Goal: Task Accomplishment & Management: Use online tool/utility

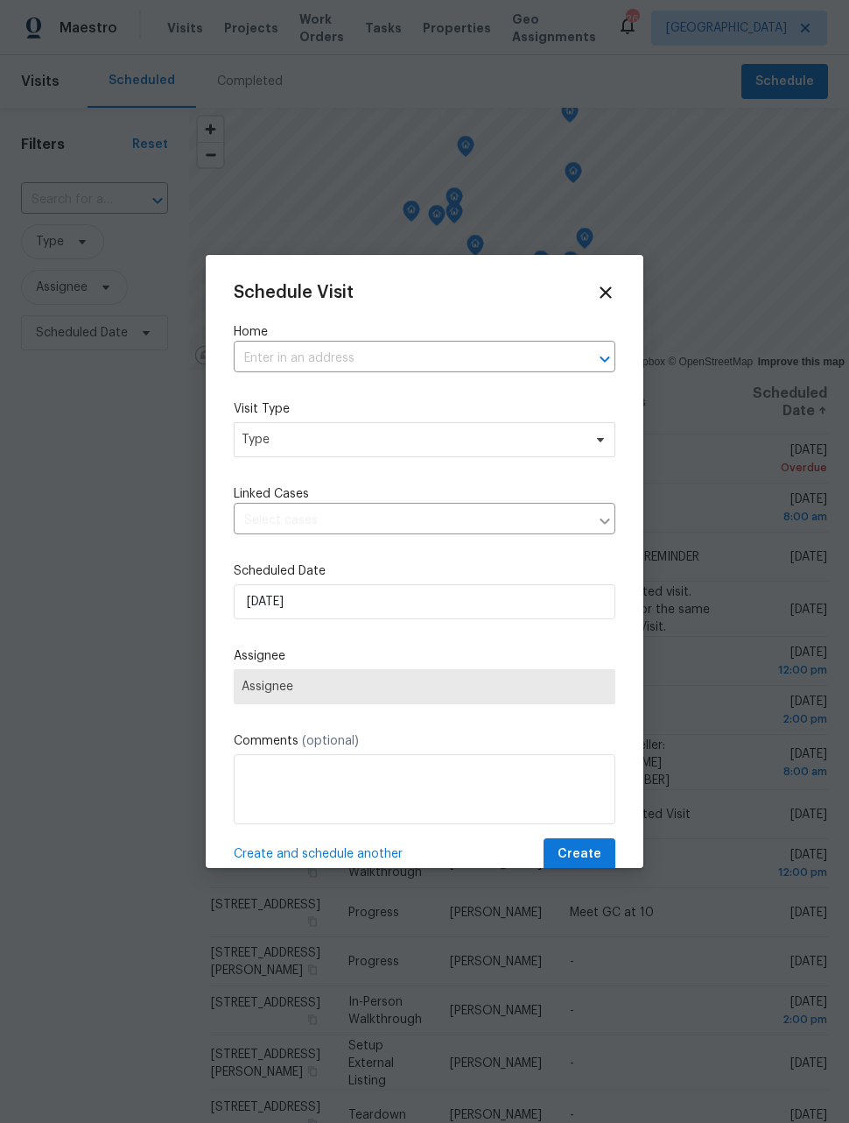
click at [387, 369] on input "text" at bounding box center [400, 358] width 333 height 27
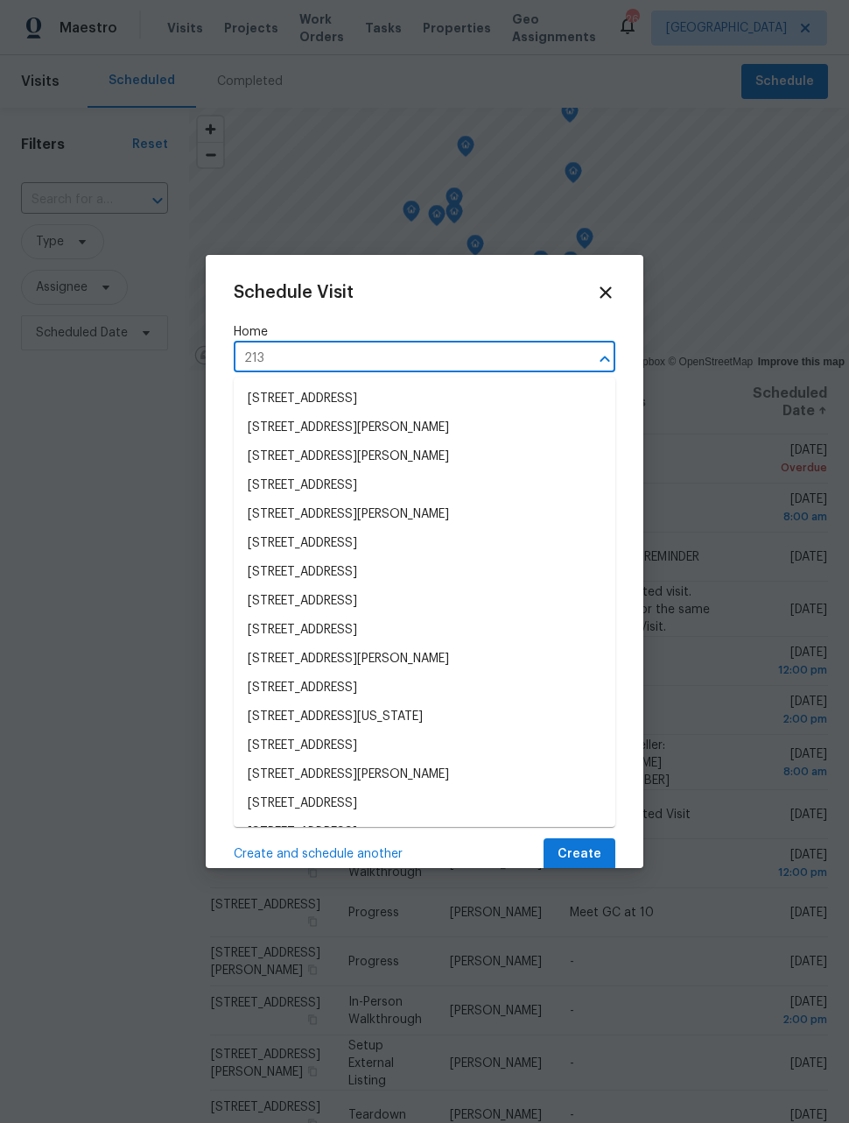
type input "2139"
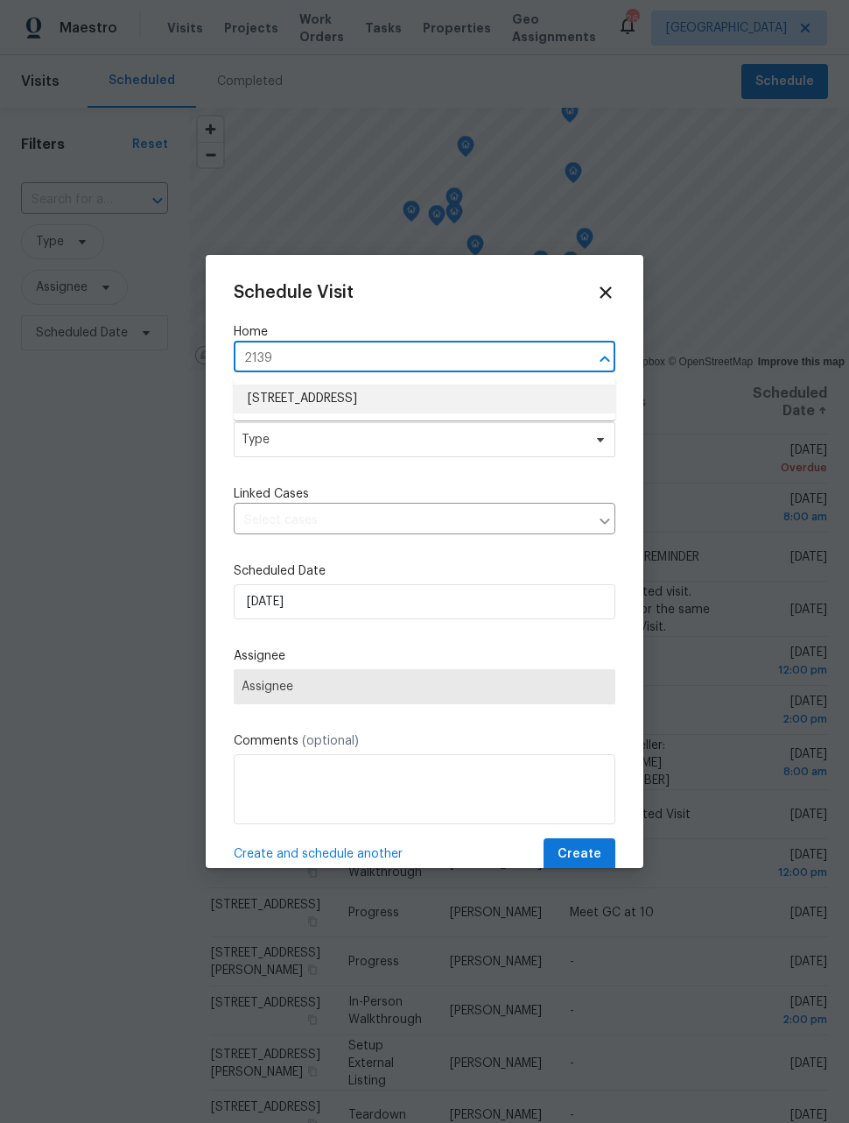
click at [440, 392] on li "[STREET_ADDRESS]" at bounding box center [425, 398] width 382 height 29
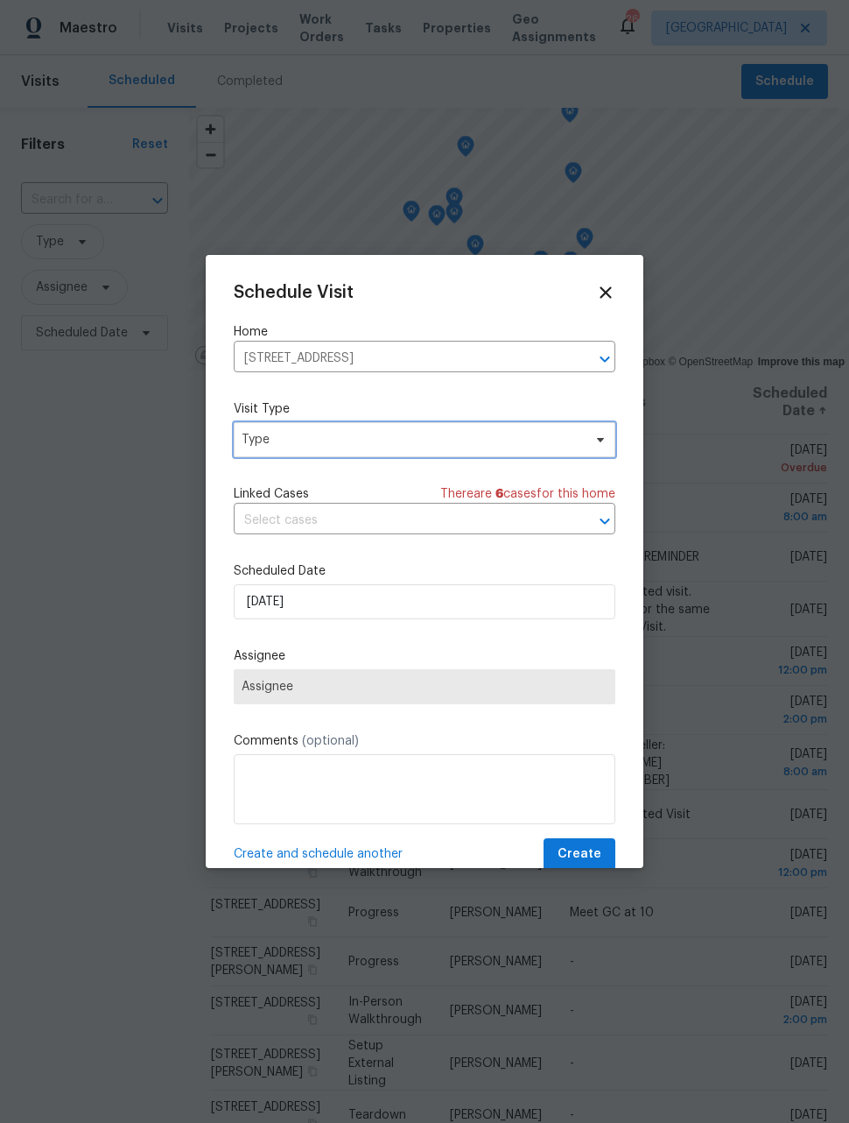
click at [427, 443] on span "Type" at bounding box center [412, 440] width 341 height 18
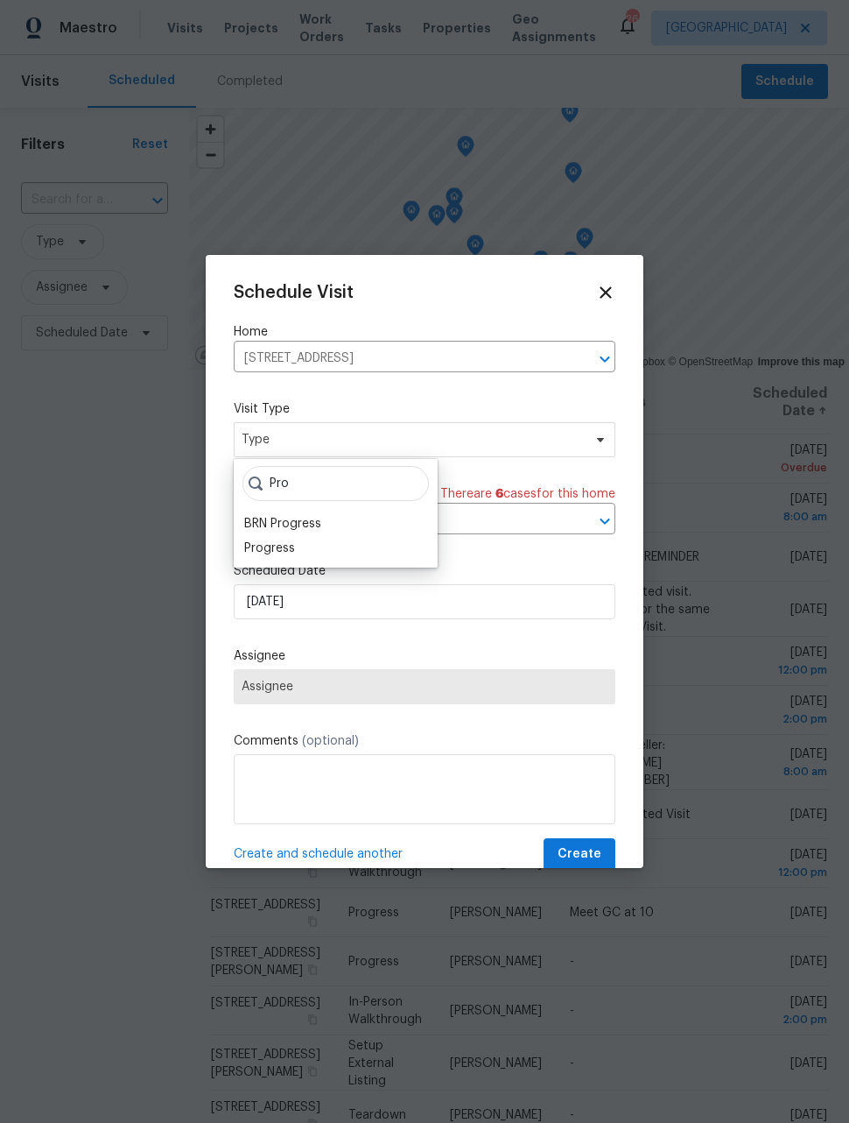
type input "Pro"
click at [284, 551] on div "Progress" at bounding box center [269, 548] width 51 height 18
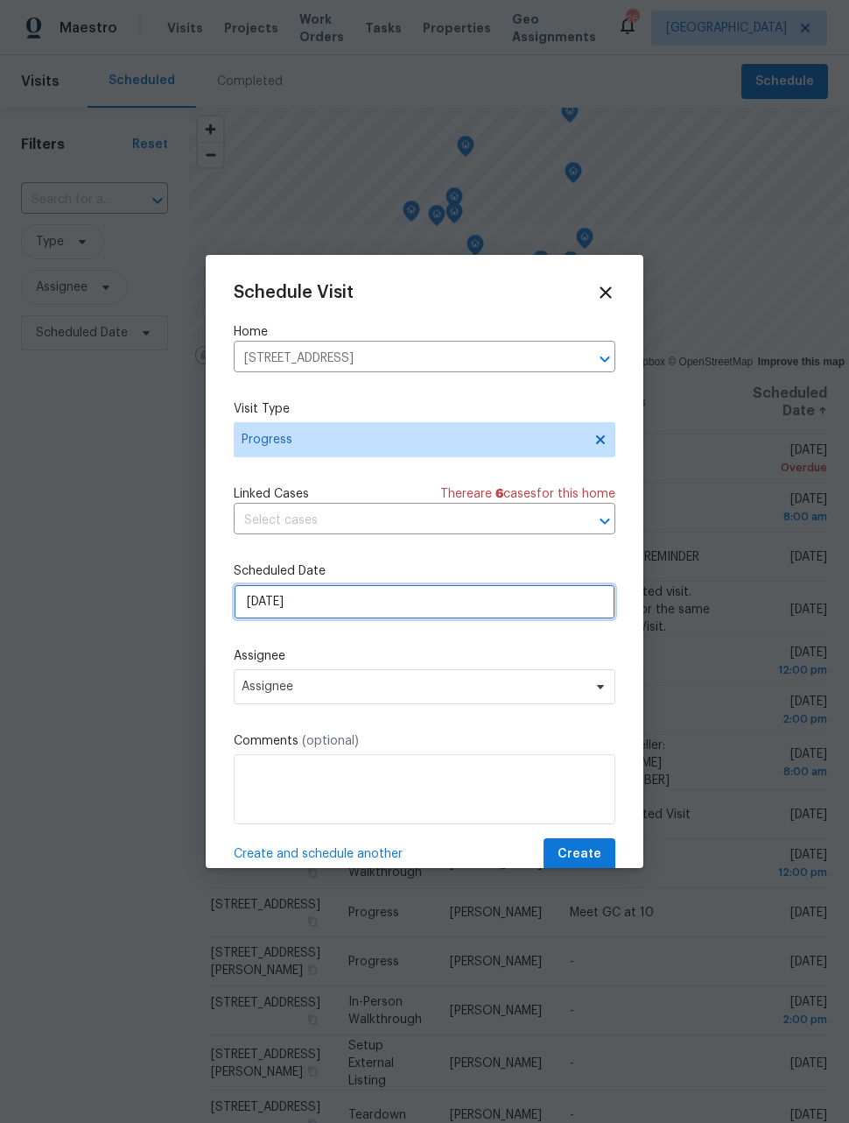
click at [367, 606] on input "[DATE]" at bounding box center [425, 601] width 382 height 35
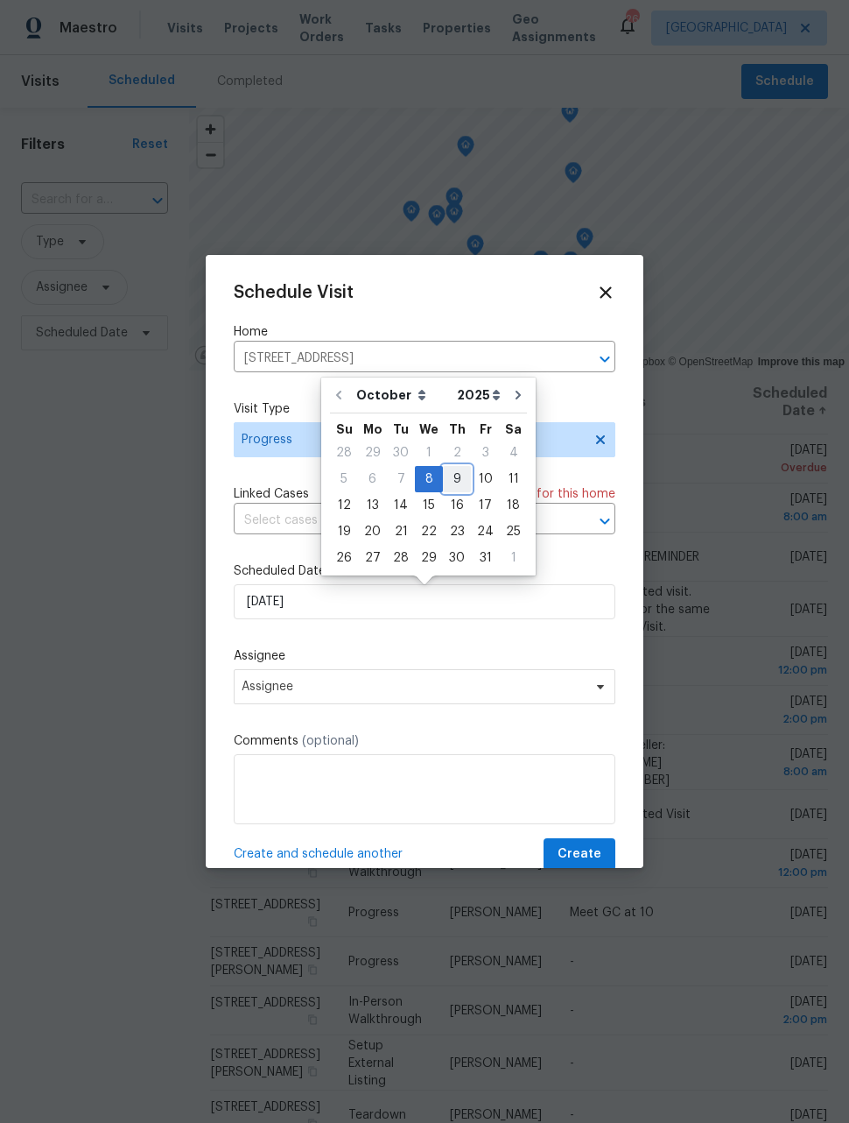
click at [460, 474] on div "9" at bounding box center [457, 479] width 28 height 25
type input "[DATE]"
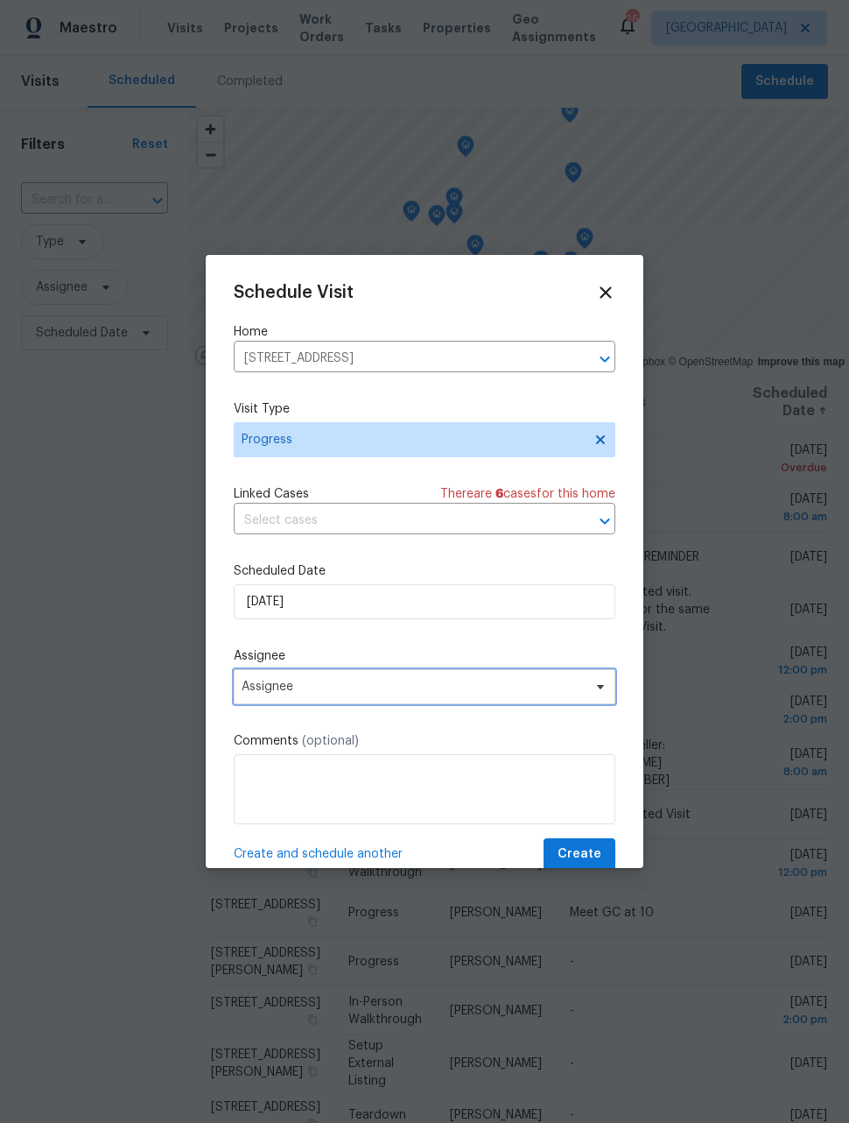
click at [383, 694] on span "Assignee" at bounding box center [413, 687] width 343 height 14
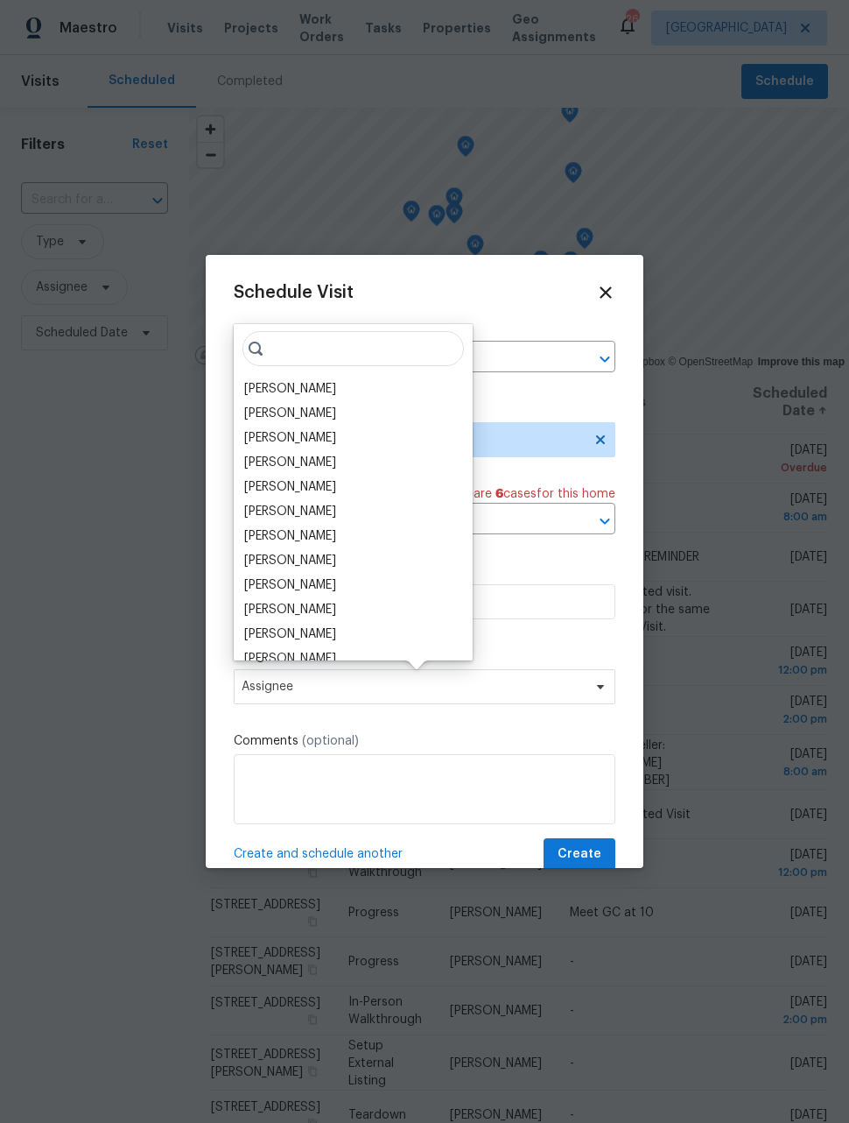
click at [327, 382] on div "[PERSON_NAME]" at bounding box center [353, 389] width 229 height 25
click at [303, 384] on div "[PERSON_NAME]" at bounding box center [290, 389] width 92 height 18
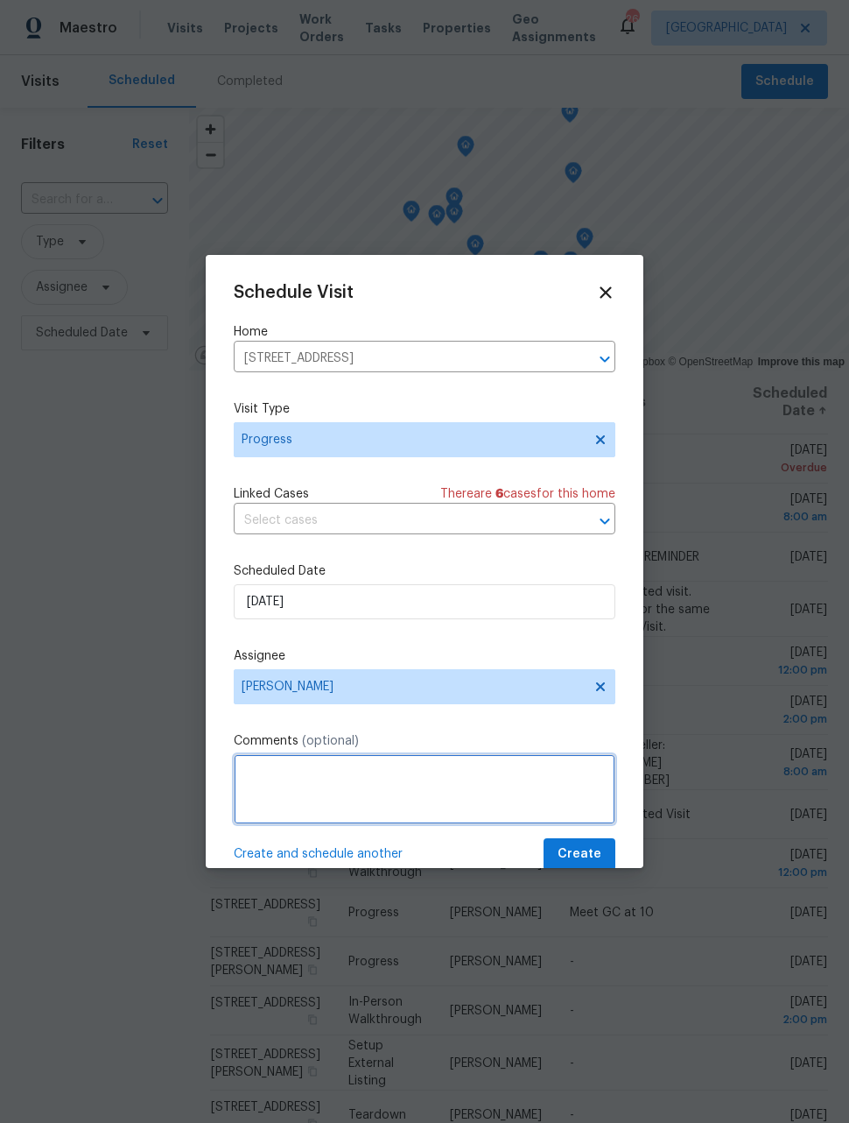
click at [398, 778] on textarea at bounding box center [425, 789] width 382 height 70
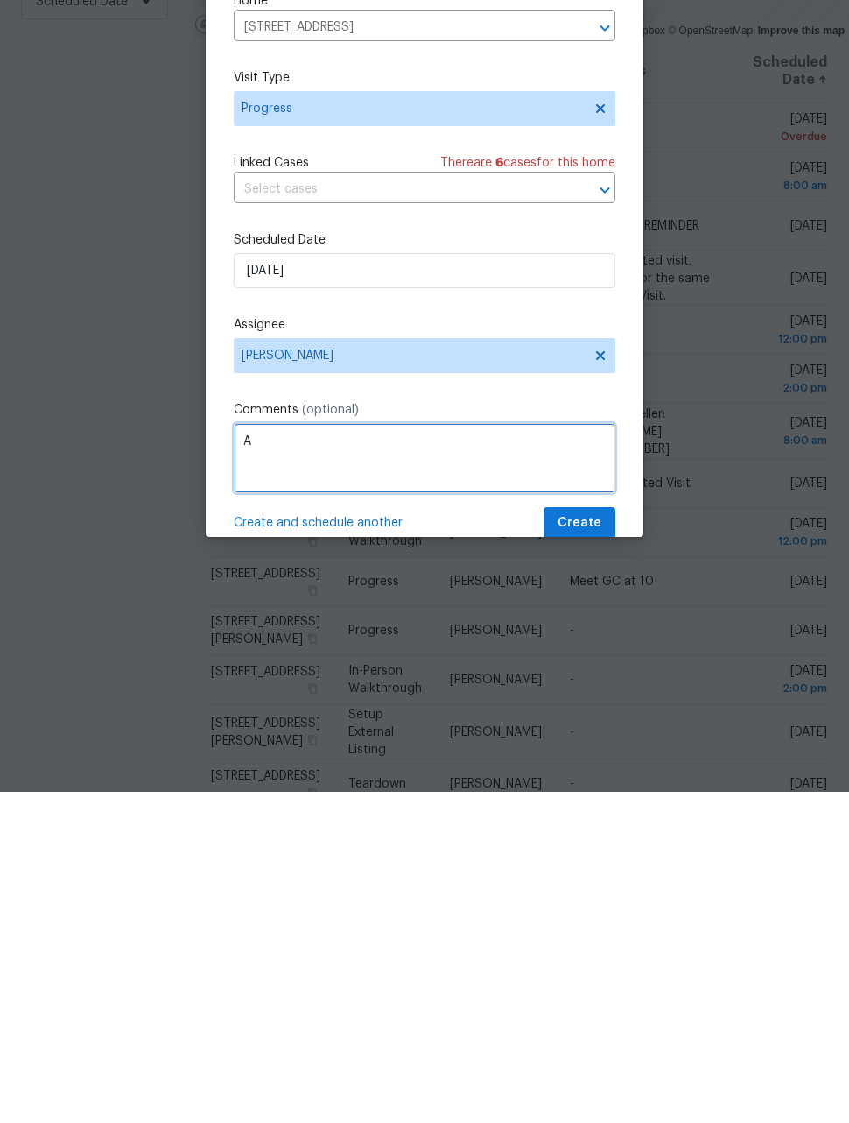
scroll to position [57, 0]
type textarea "Add stickers and adjust lock"
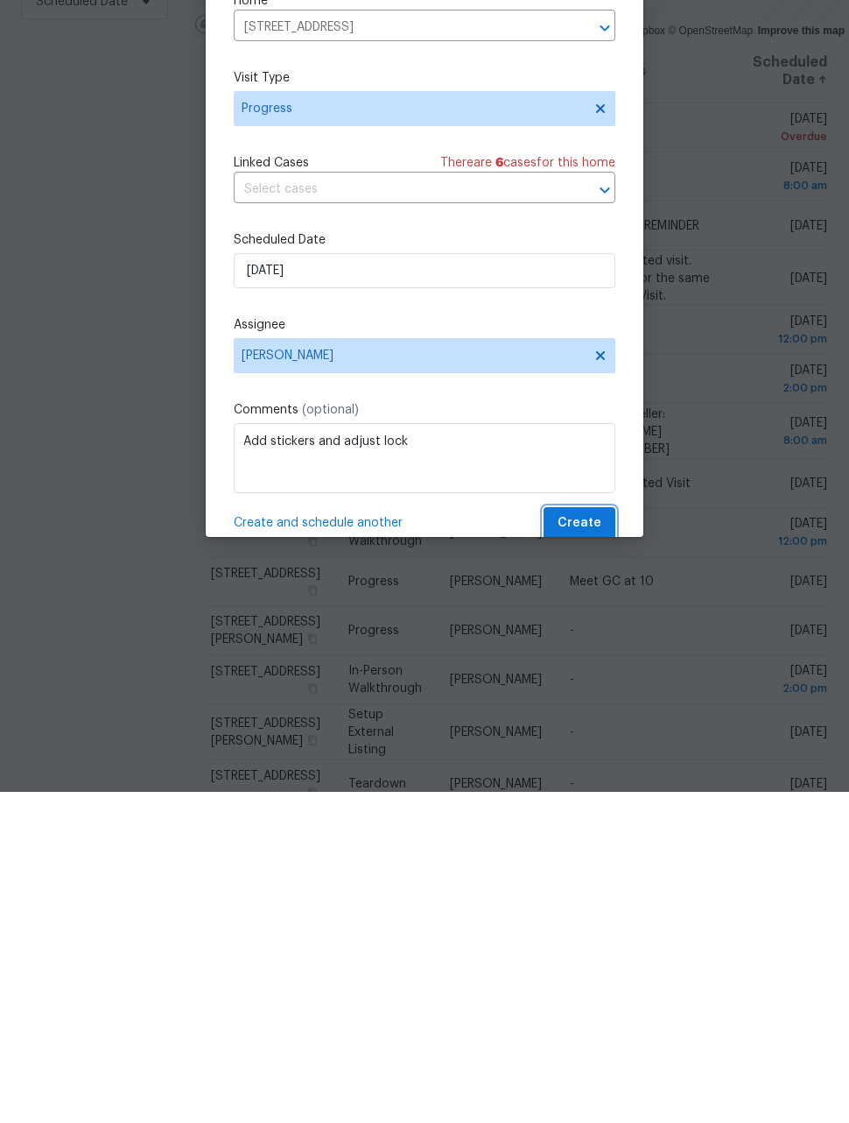
click at [602, 838] on button "Create" at bounding box center [580, 854] width 72 height 32
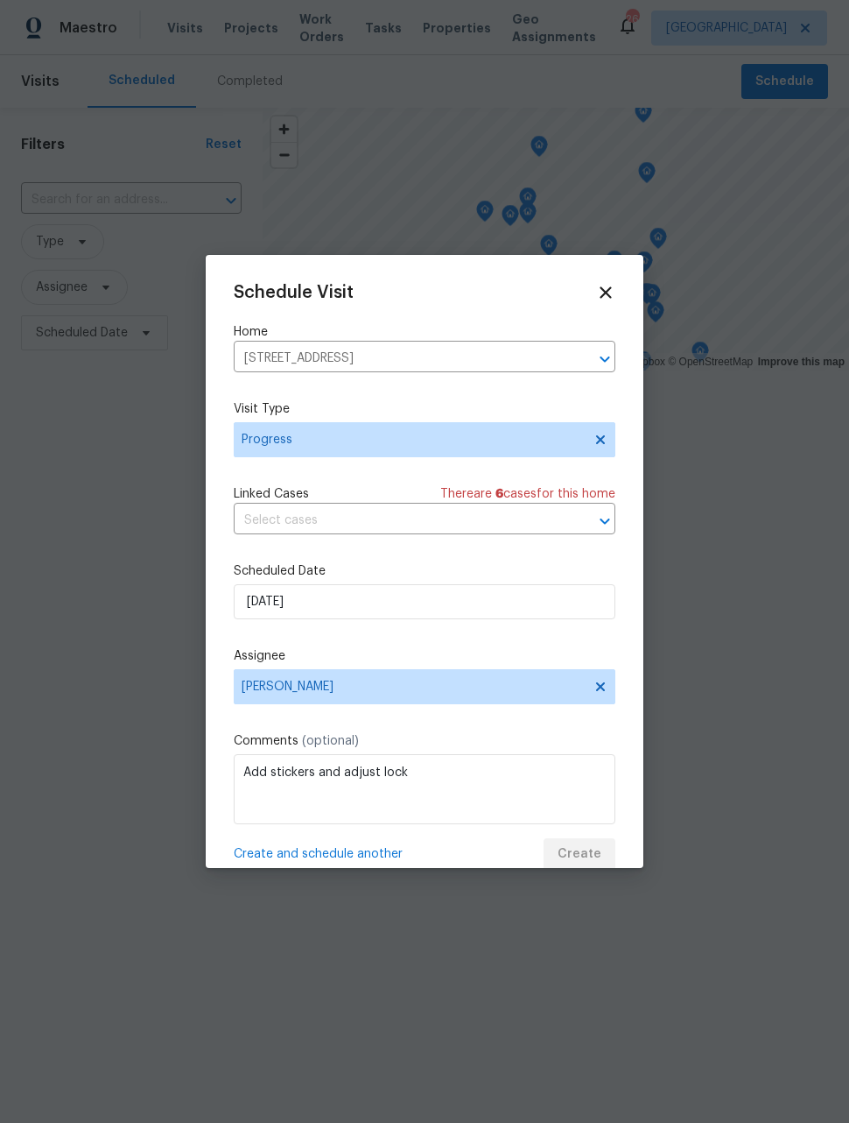
scroll to position [0, 0]
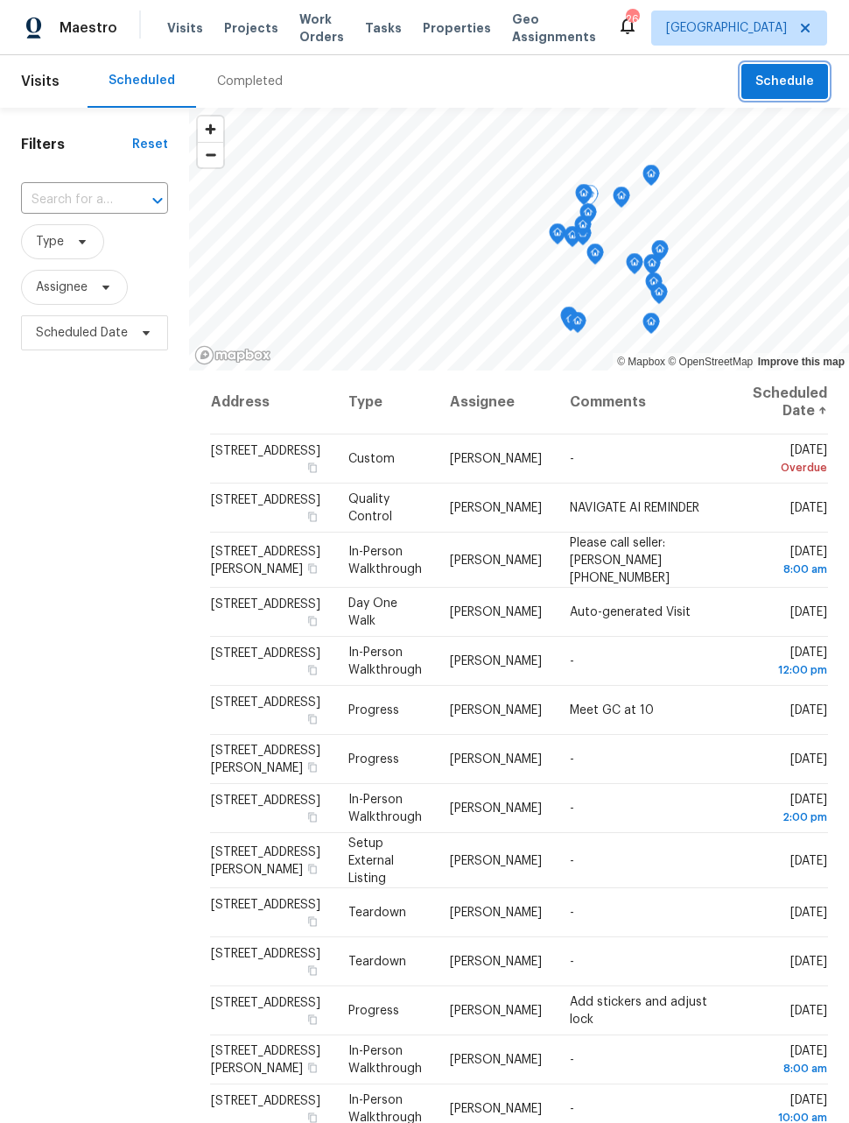
click at [643, 179] on icon "Map marker" at bounding box center [652, 176] width 18 height 22
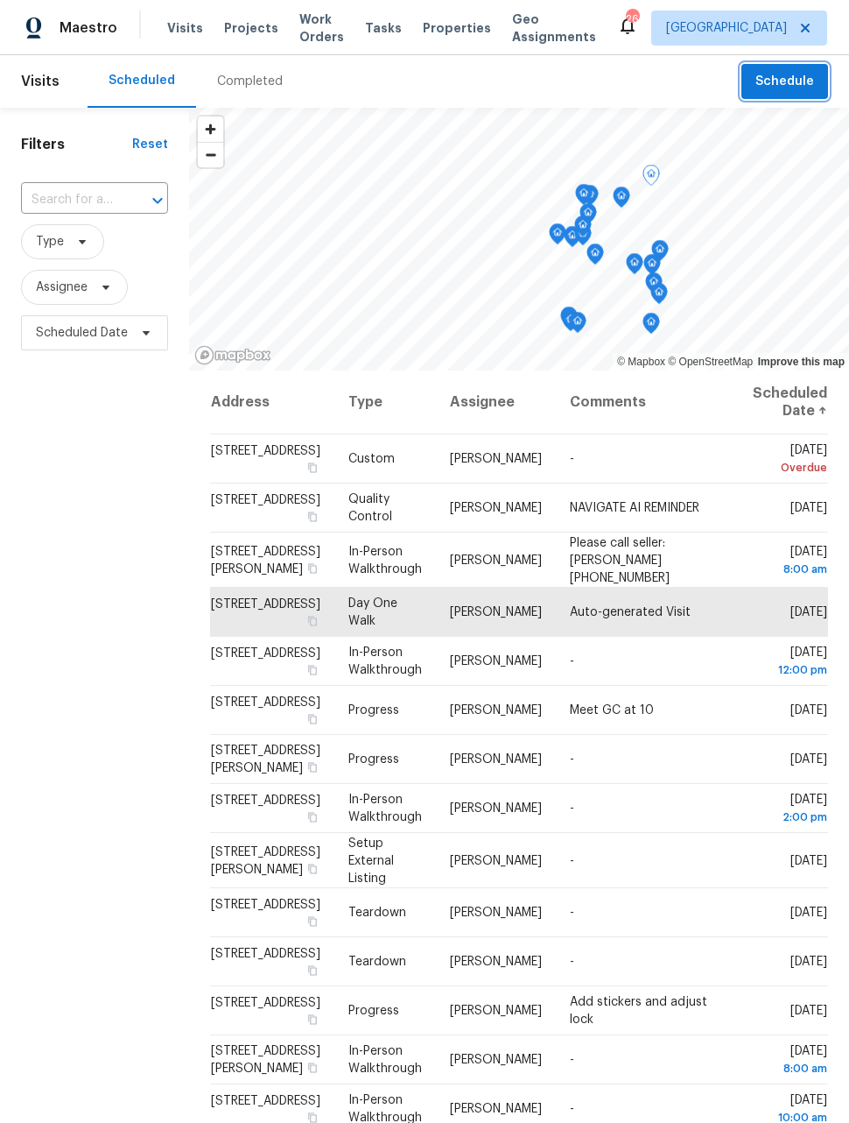
click at [648, 166] on icon "Map marker" at bounding box center [652, 176] width 16 height 20
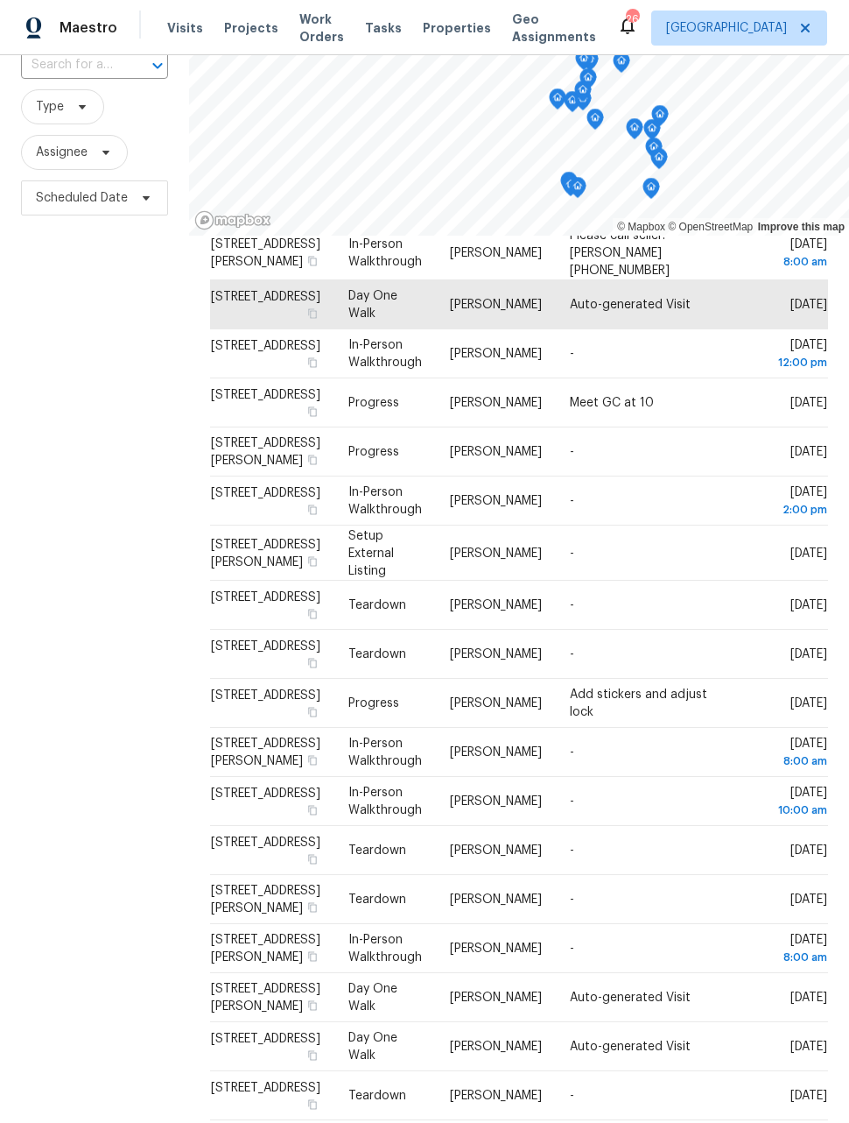
scroll to position [57, 0]
click at [100, 1023] on div "Filters Reset ​ Type Assignee Scheduled Date" at bounding box center [94, 553] width 189 height 1161
click at [573, 1122] on icon at bounding box center [573, 1142] width 16 height 16
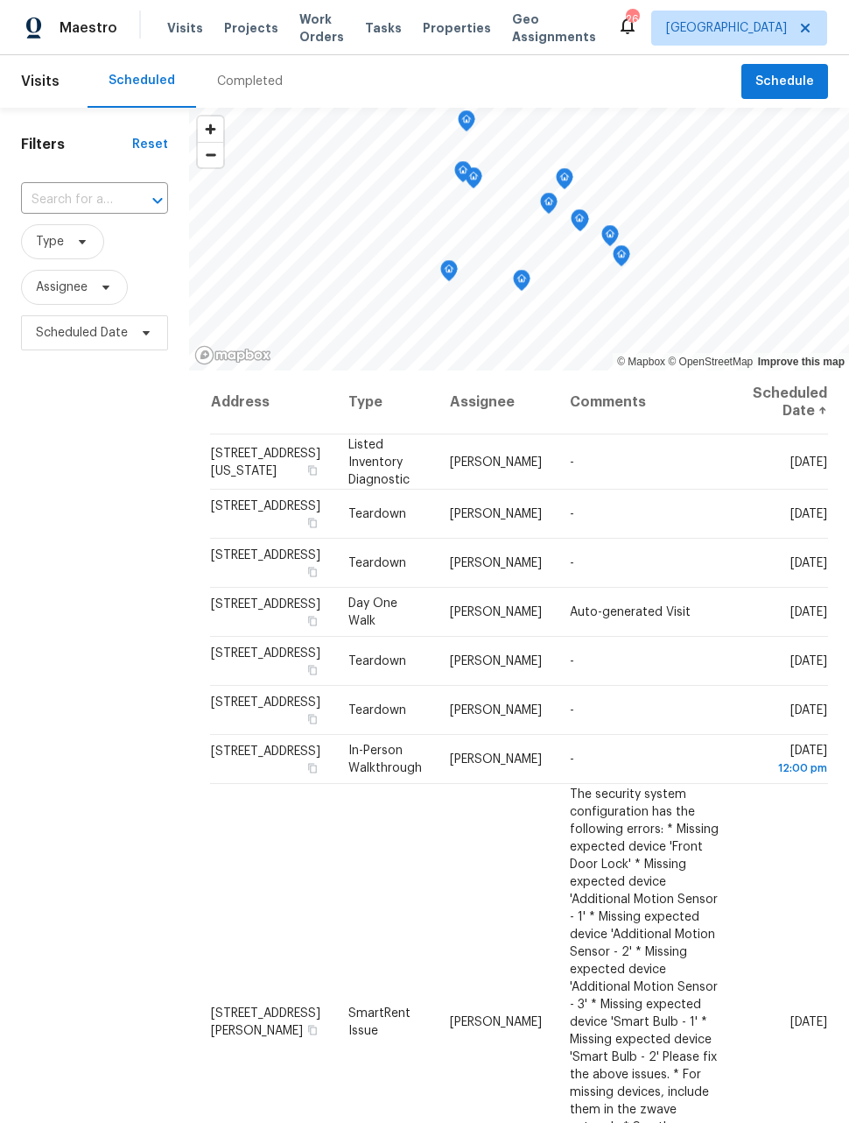
scroll to position [0, 0]
click at [180, 1003] on div "Filters Reset ​ Type Assignee Scheduled Date" at bounding box center [94, 688] width 189 height 1161
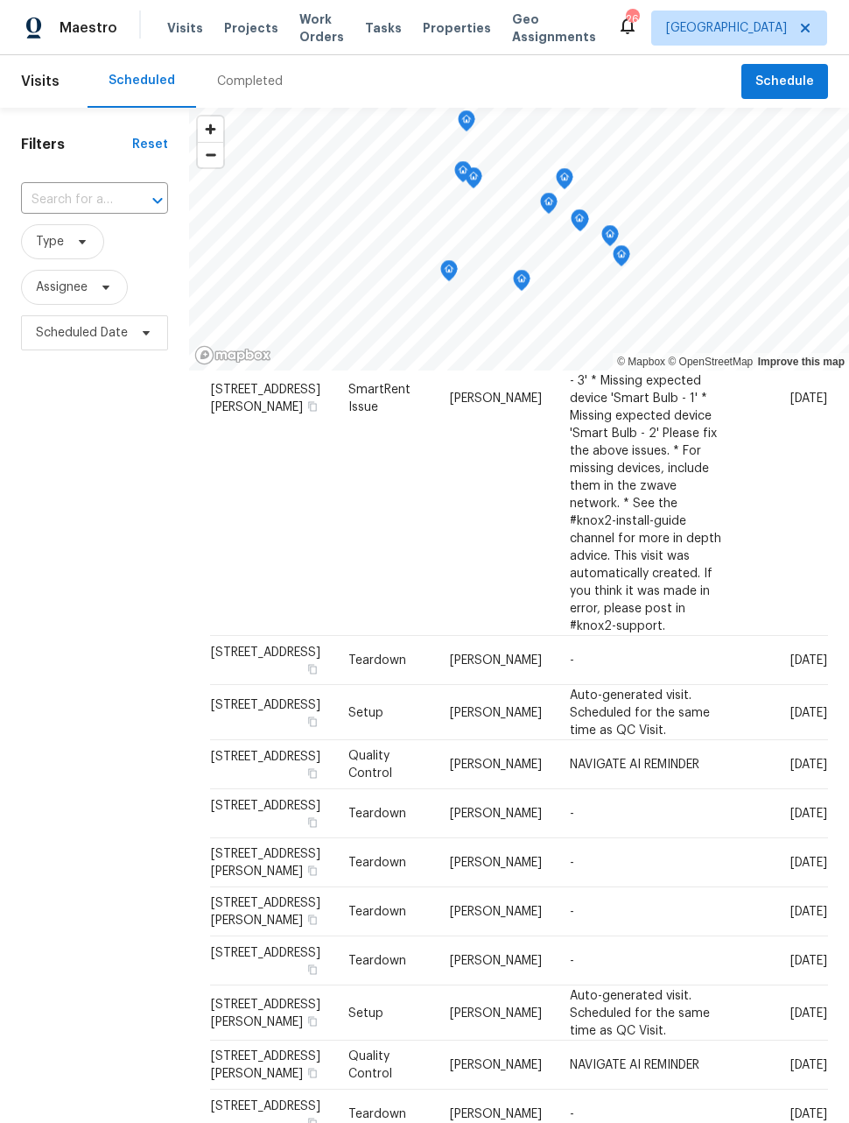
scroll to position [623, 0]
